Goal: Navigation & Orientation: Find specific page/section

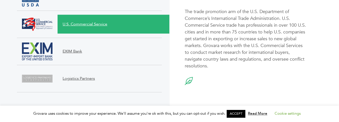
scroll to position [555, 0]
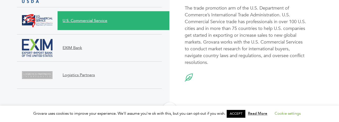
click at [86, 76] on span "Logistics Partners" at bounding box center [109, 75] width 102 height 6
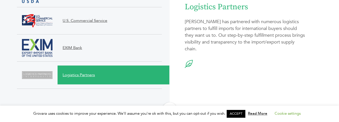
click at [74, 77] on span "Logistics Partners" at bounding box center [109, 75] width 102 height 6
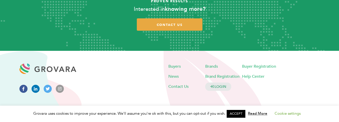
scroll to position [713, 0]
click at [174, 66] on span "Buyers" at bounding box center [174, 67] width 12 height 6
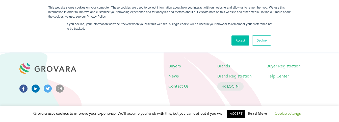
scroll to position [1524, 0]
click at [175, 66] on span "Buyers" at bounding box center [174, 67] width 12 height 6
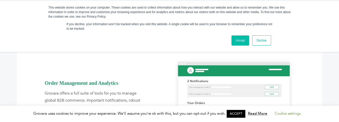
scroll to position [555, 0]
